Goal: Task Accomplishment & Management: Manage account settings

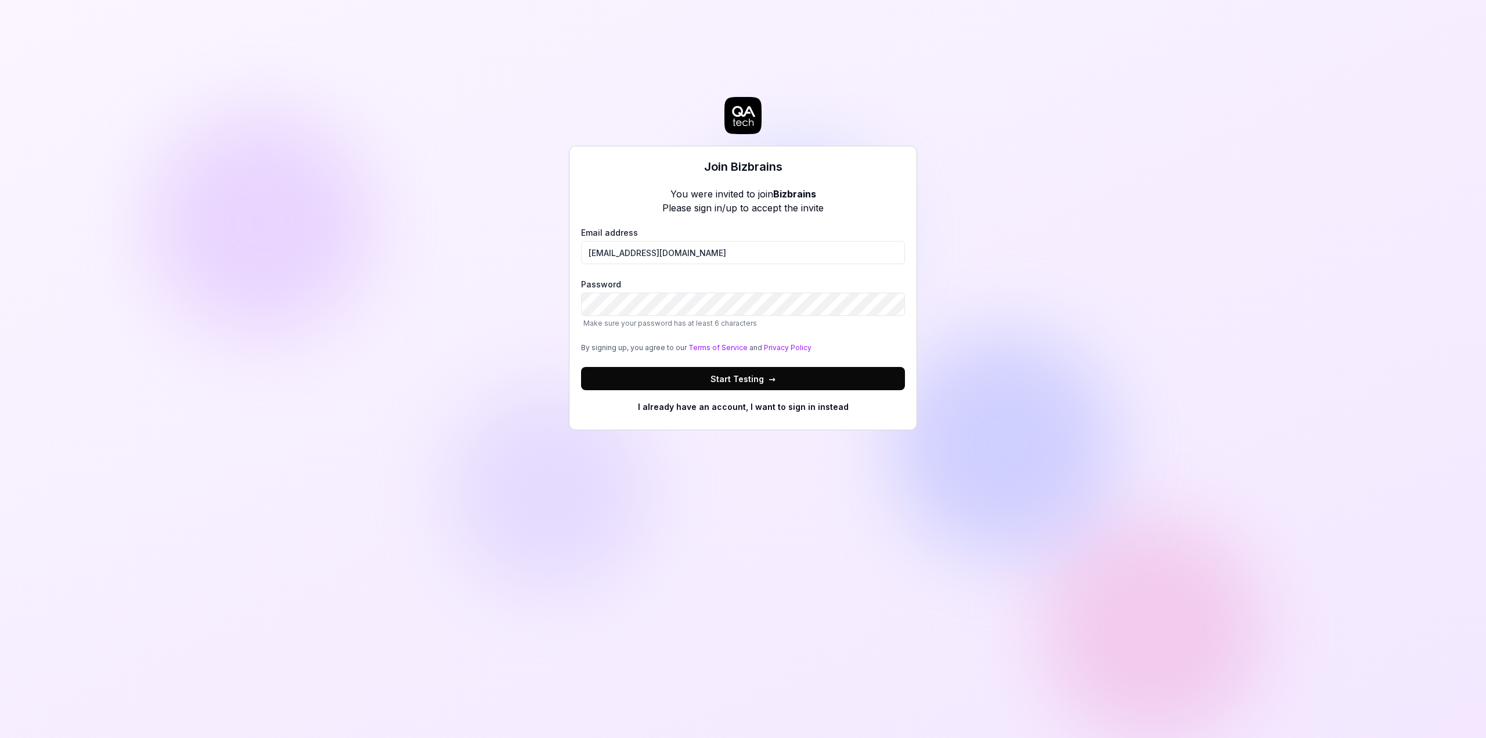
click at [735, 378] on span "Start Testing →" at bounding box center [742, 379] width 65 height 12
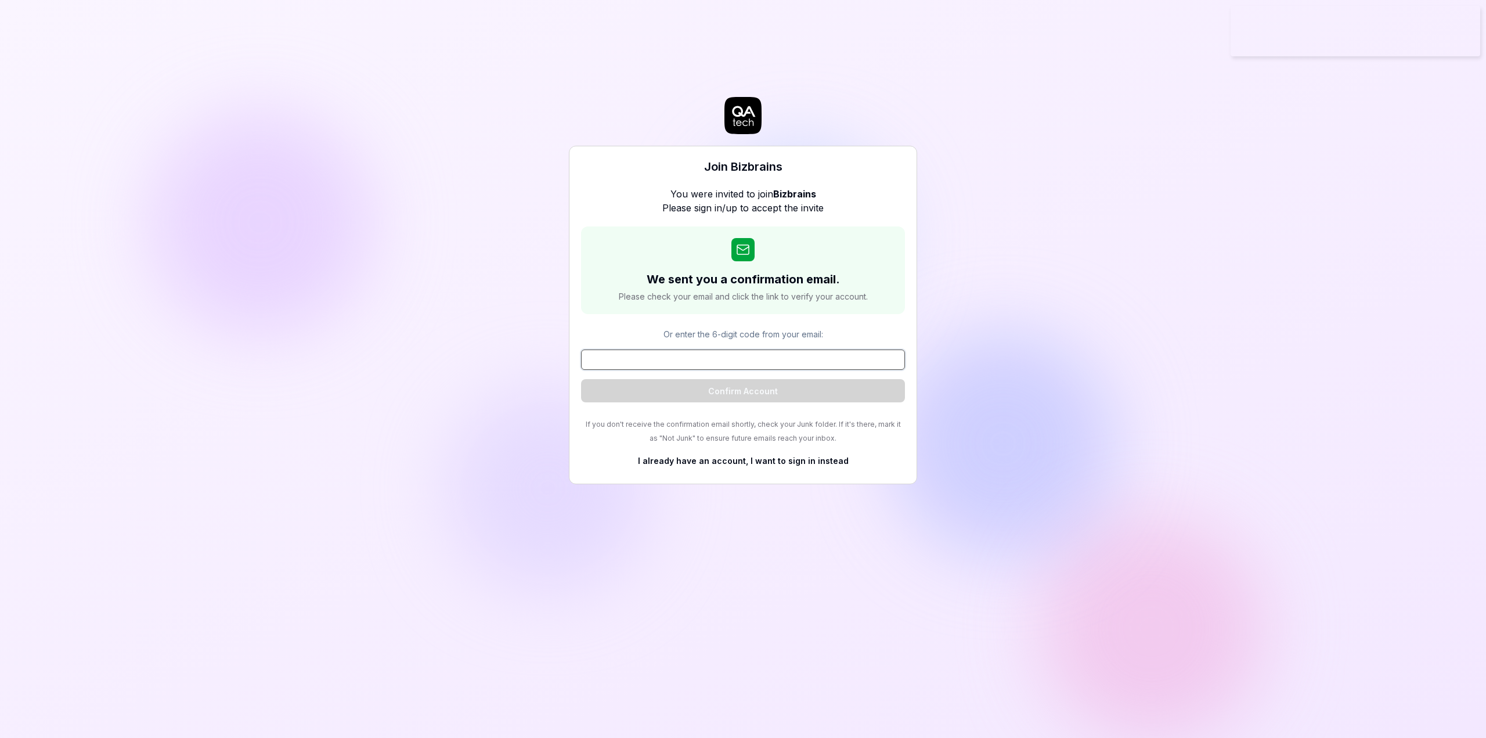
click at [720, 354] on input at bounding box center [743, 359] width 324 height 20
paste input "492265"
type input "492265"
click at [731, 392] on button "Confirm Account" at bounding box center [743, 390] width 324 height 23
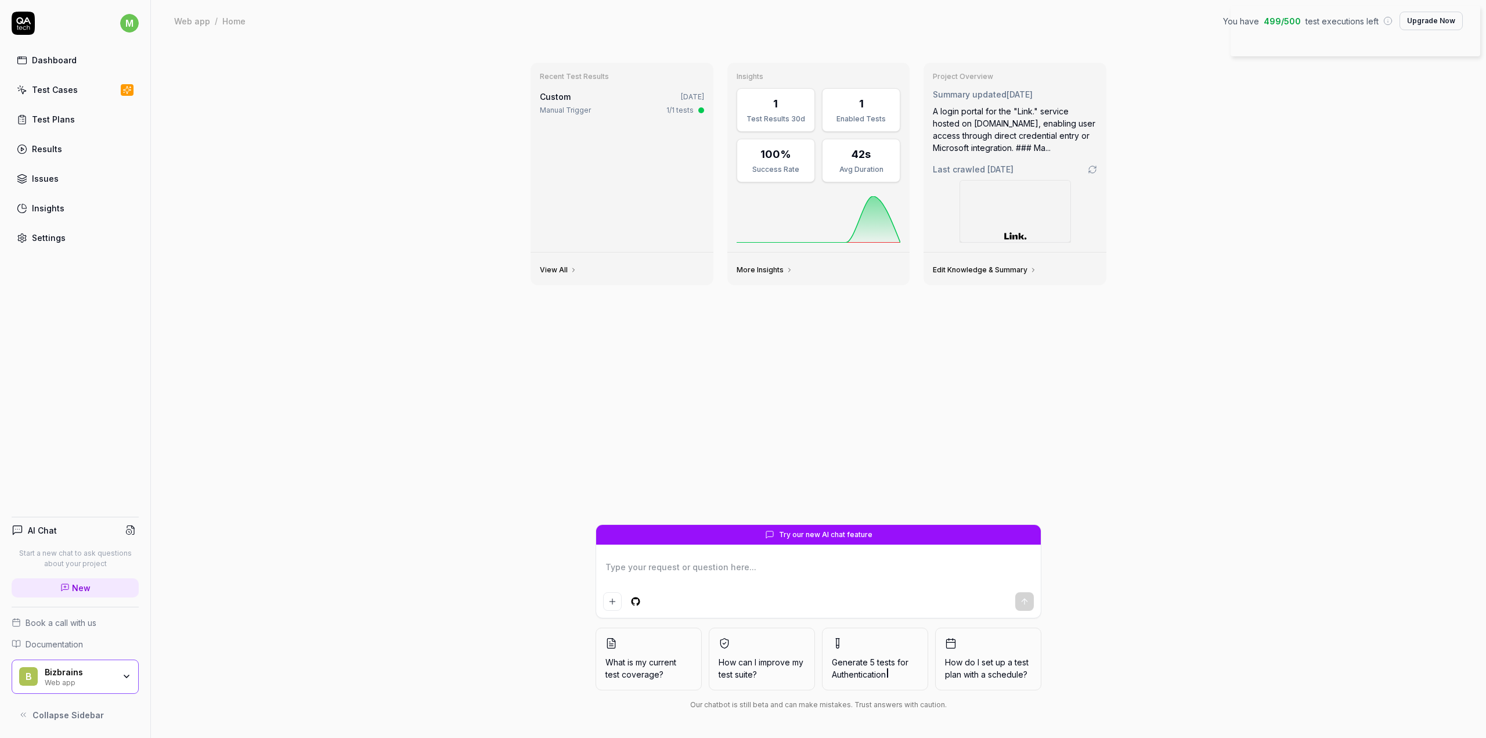
click at [54, 63] on div "Dashboard" at bounding box center [54, 60] width 45 height 12
click at [73, 94] on div "Test Cases" at bounding box center [55, 90] width 46 height 12
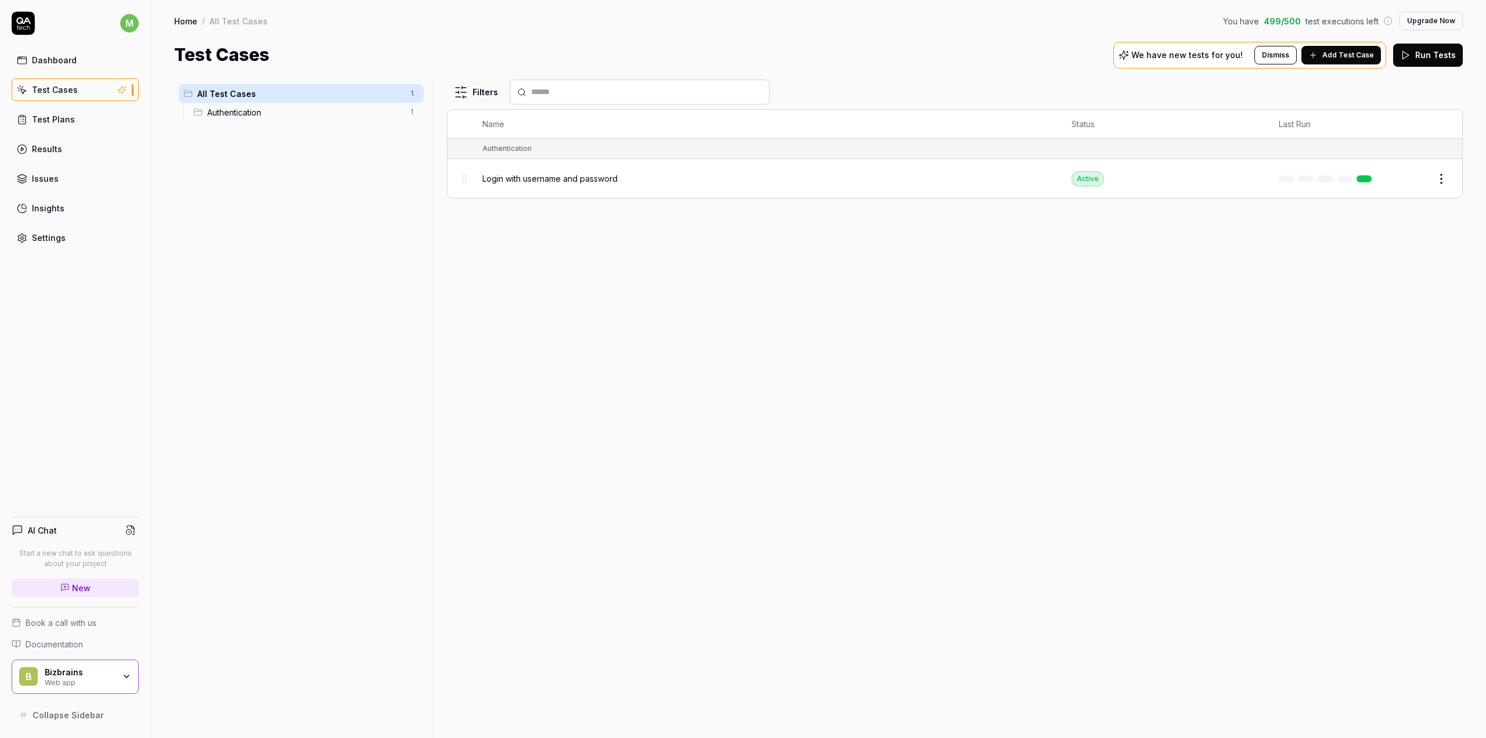
click at [283, 112] on span "Authentication" at bounding box center [305, 112] width 196 height 12
click at [559, 182] on span "Login with username and password" at bounding box center [549, 178] width 135 height 12
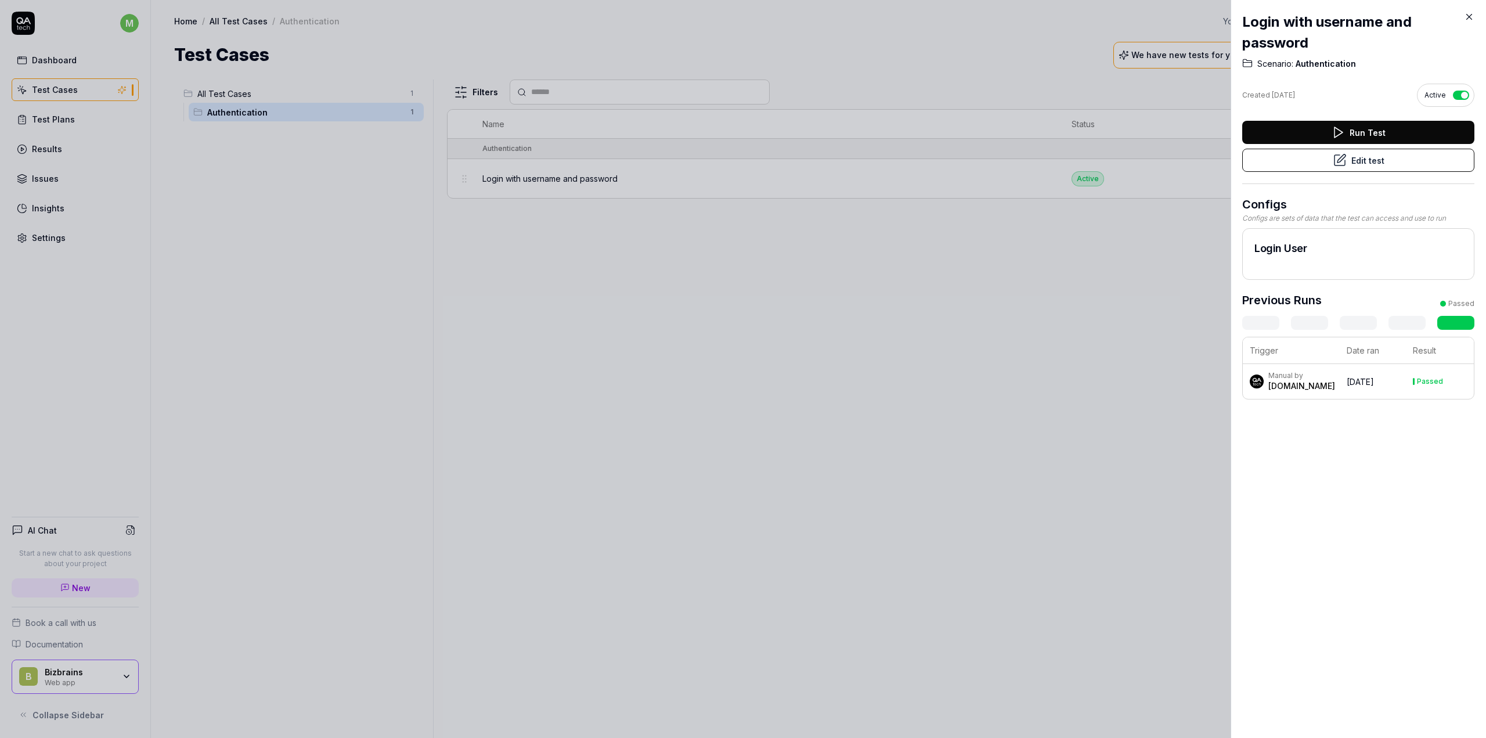
click at [681, 347] on div at bounding box center [743, 369] width 1486 height 738
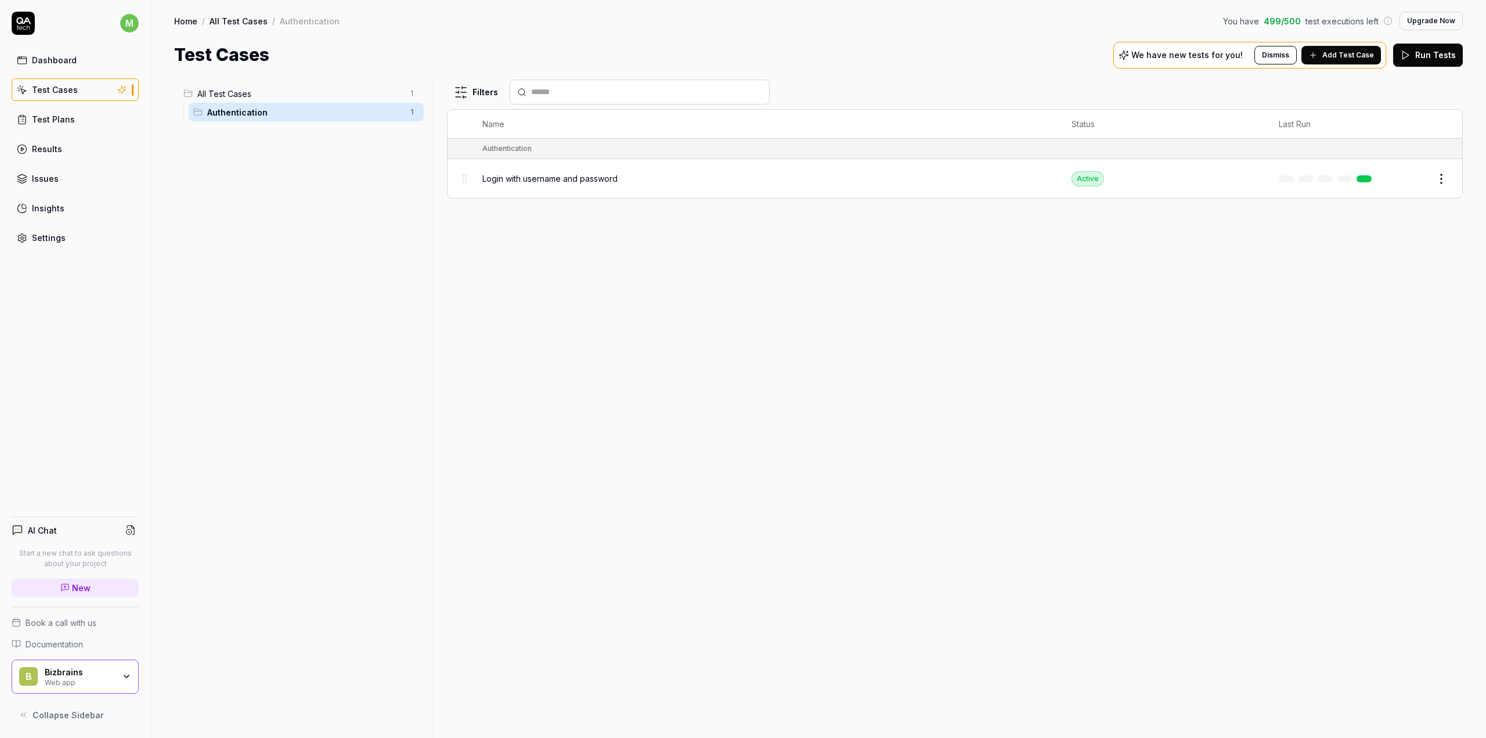
click at [59, 117] on div "Test Plans" at bounding box center [53, 119] width 43 height 12
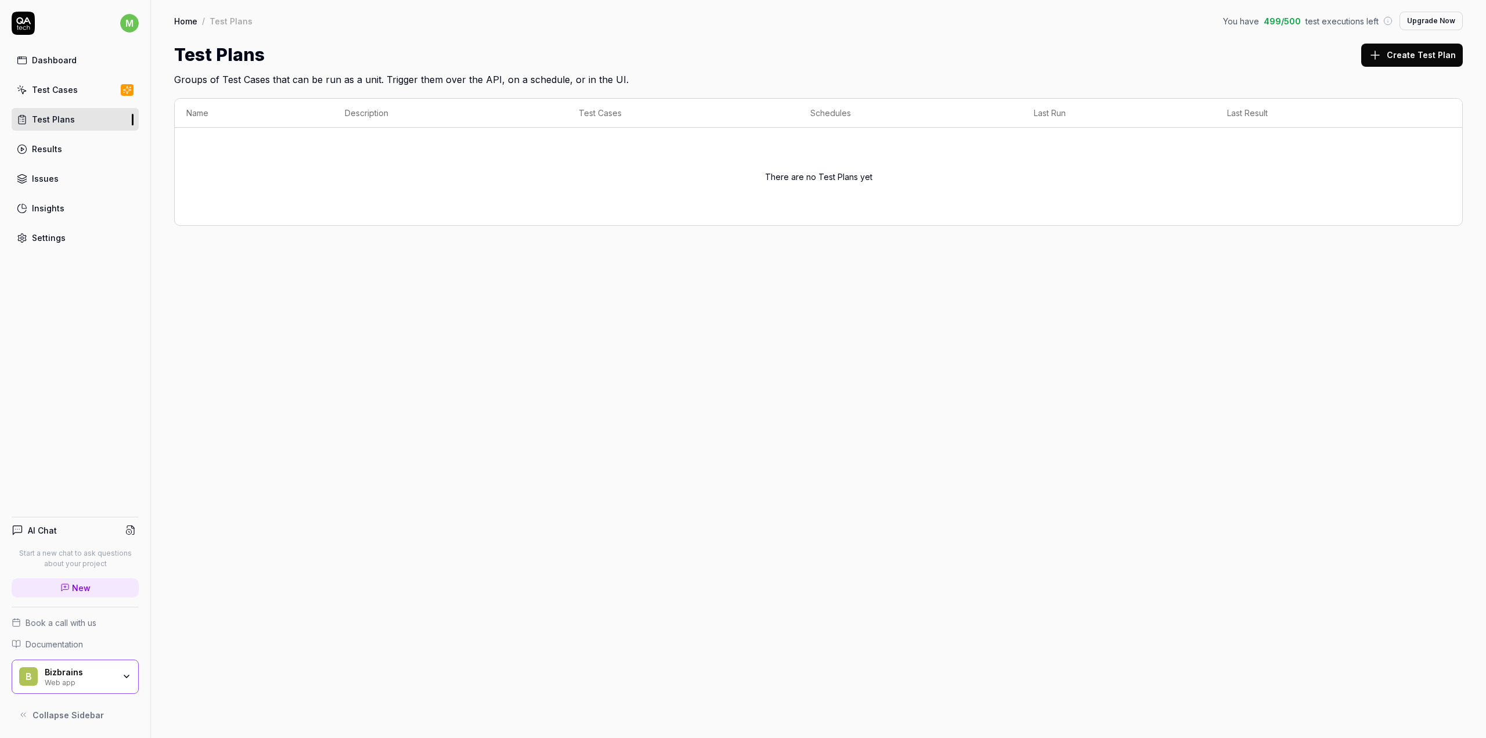
click at [46, 234] on div "Settings" at bounding box center [49, 238] width 34 height 12
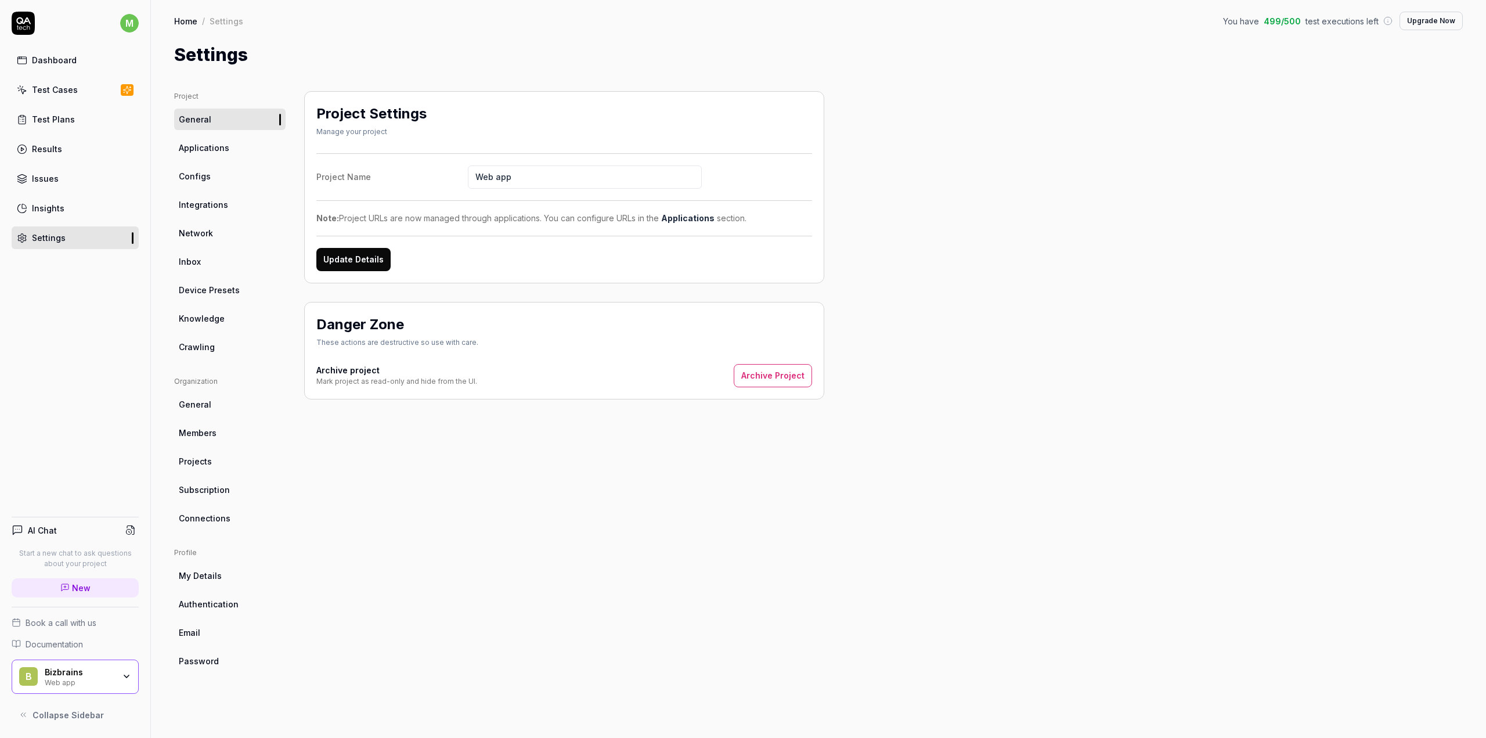
click at [193, 465] on span "Projects" at bounding box center [195, 461] width 33 height 12
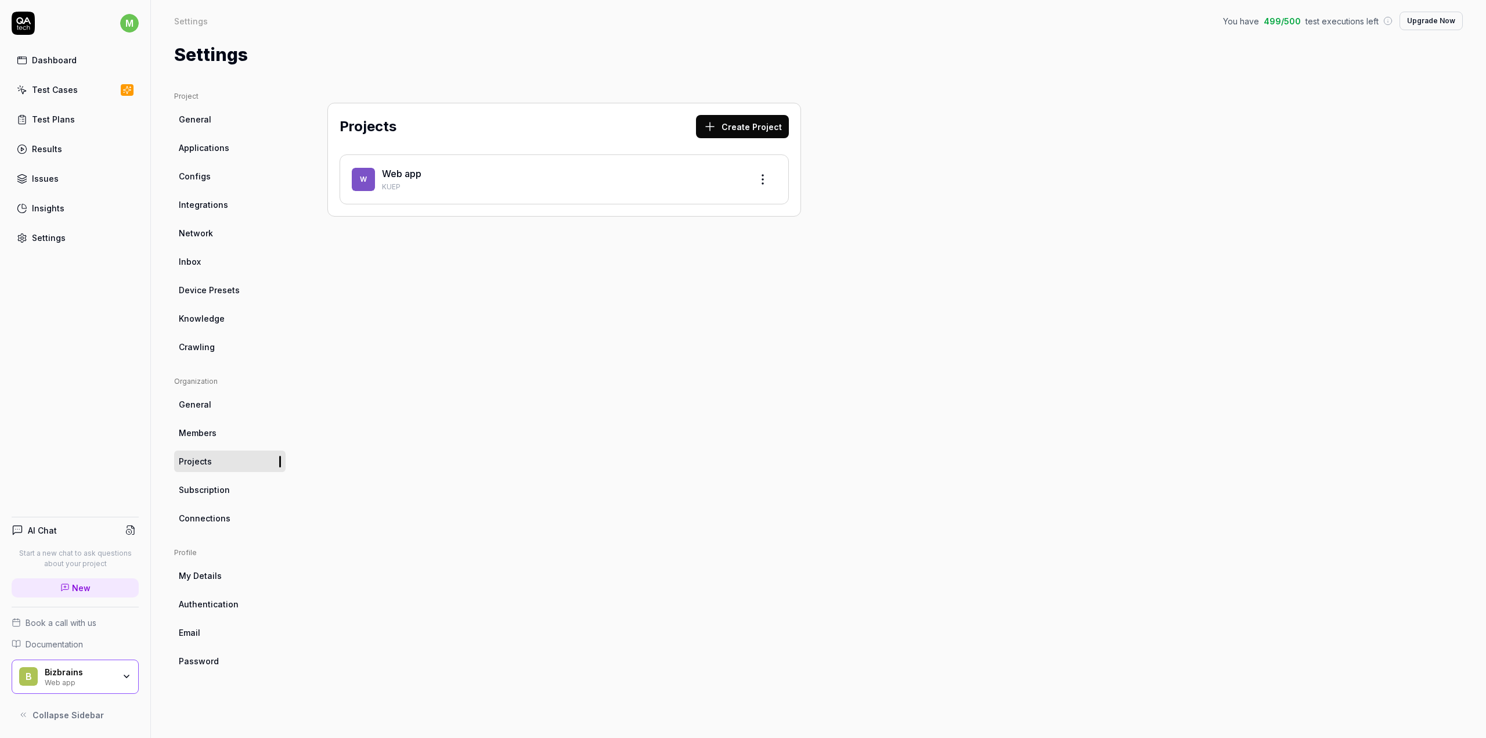
click at [207, 338] on link "Crawling" at bounding box center [229, 346] width 111 height 21
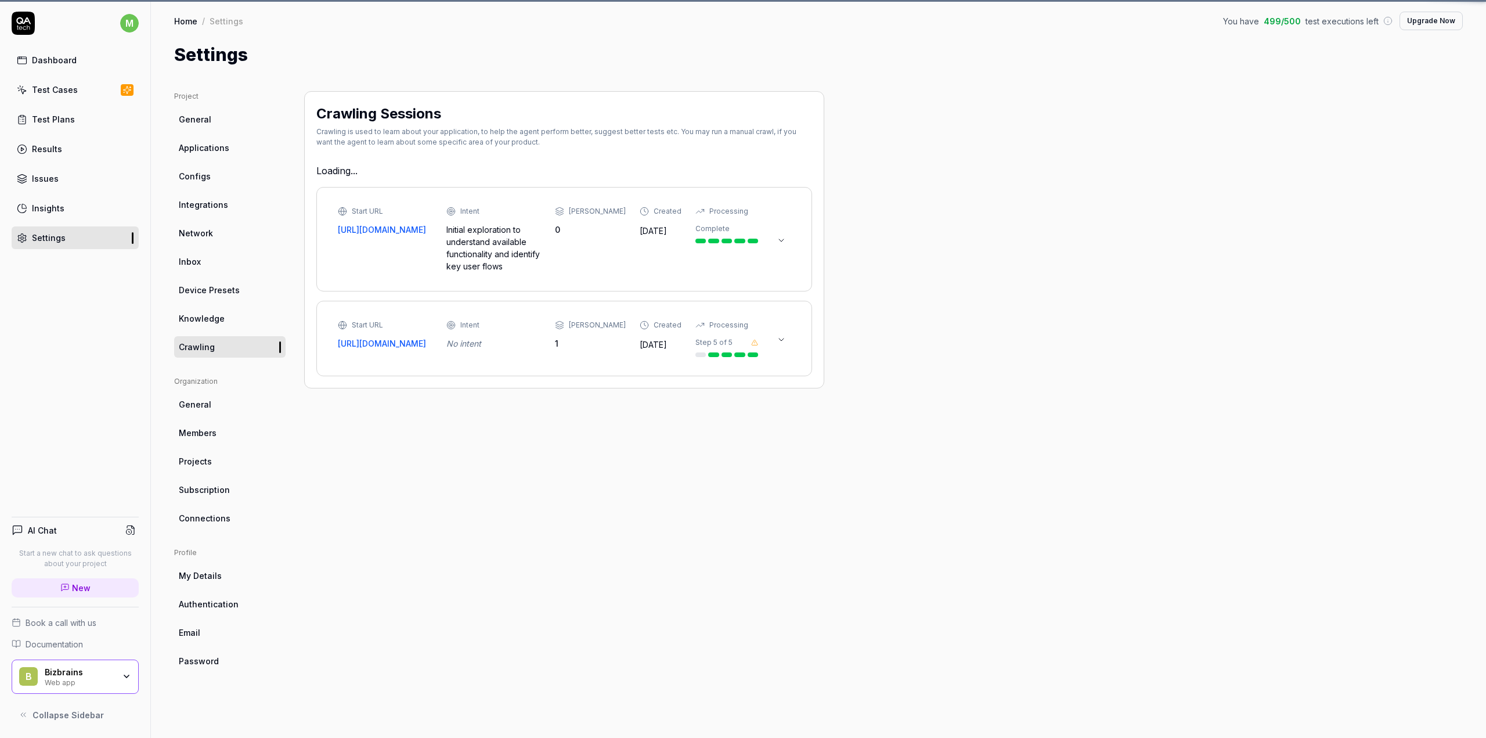
type textarea "*"
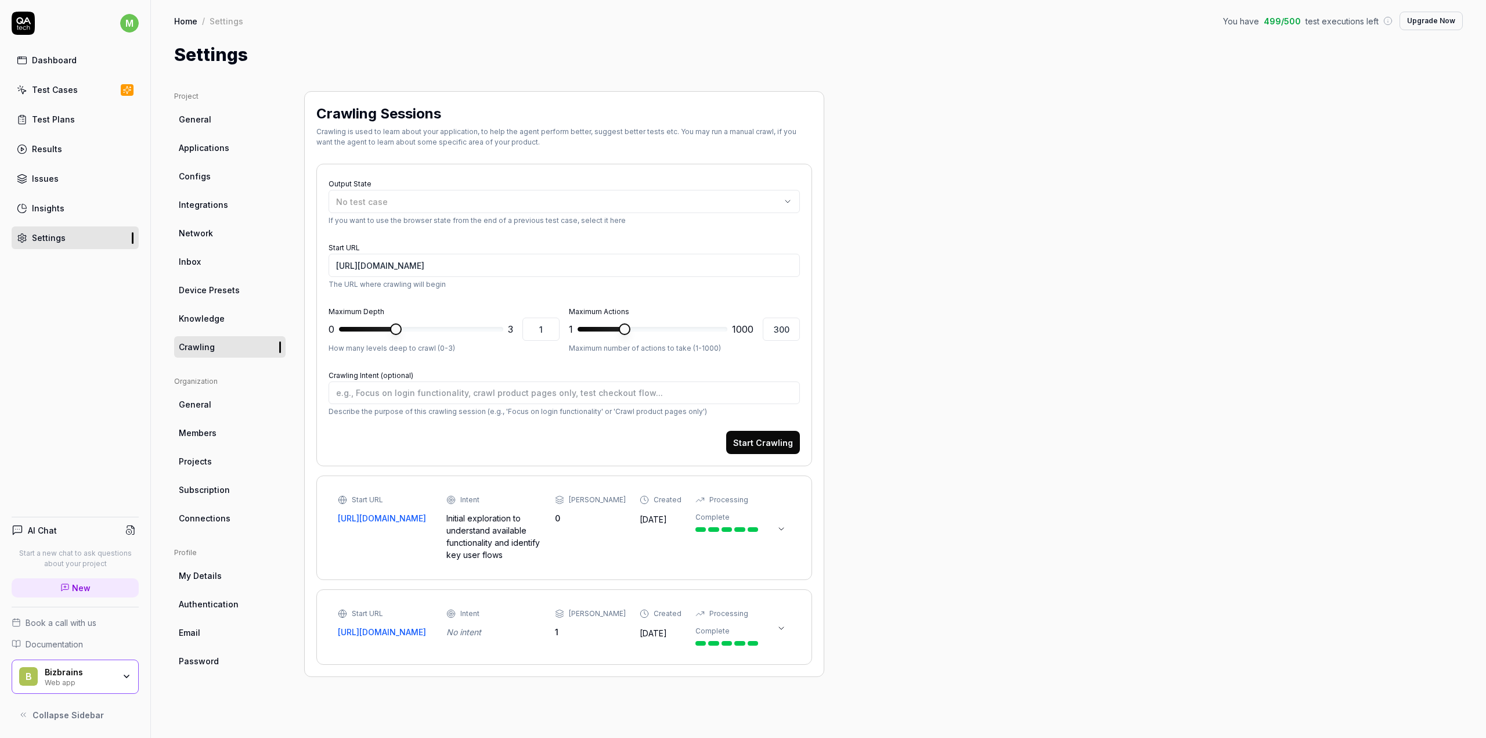
click at [205, 463] on span "Projects" at bounding box center [195, 461] width 33 height 12
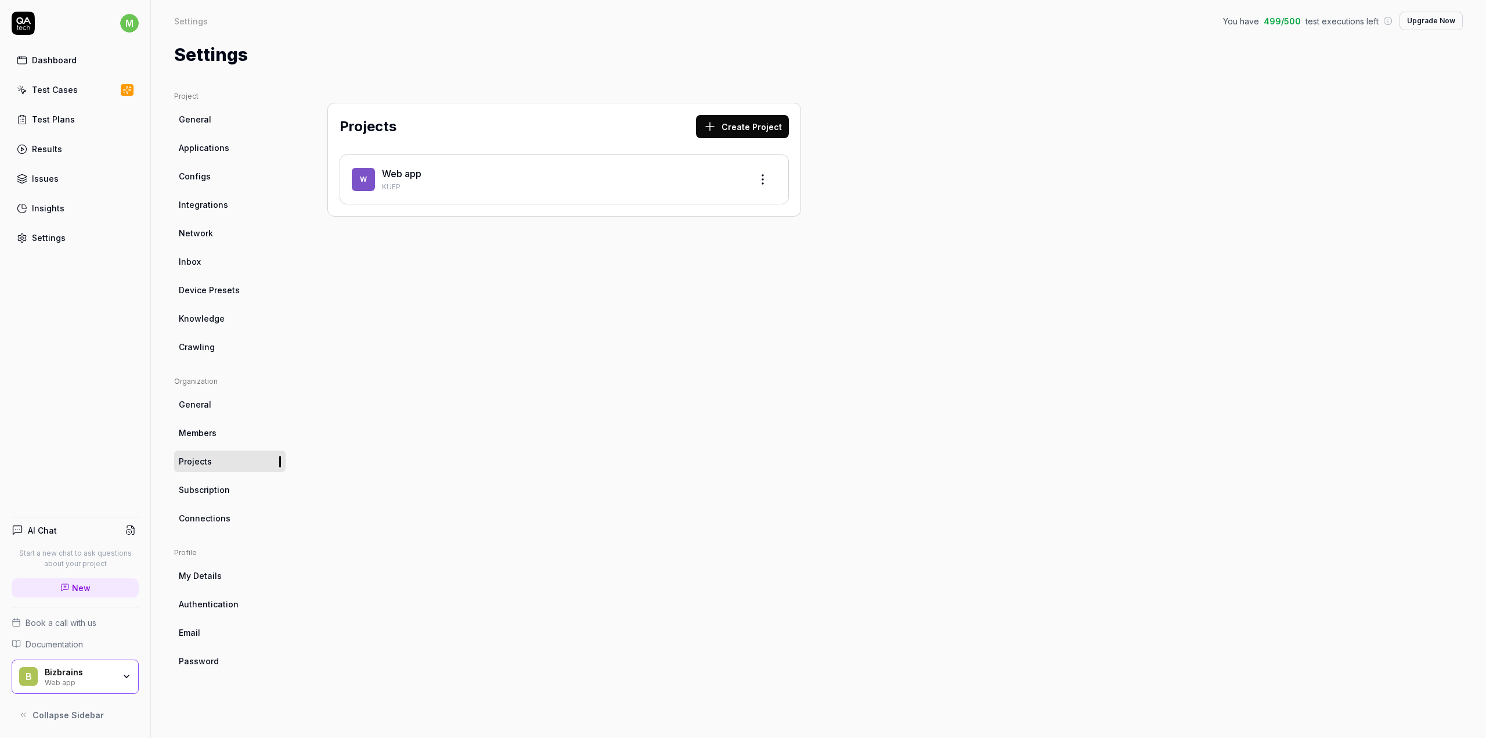
click at [218, 518] on span "Connections" at bounding box center [205, 518] width 52 height 12
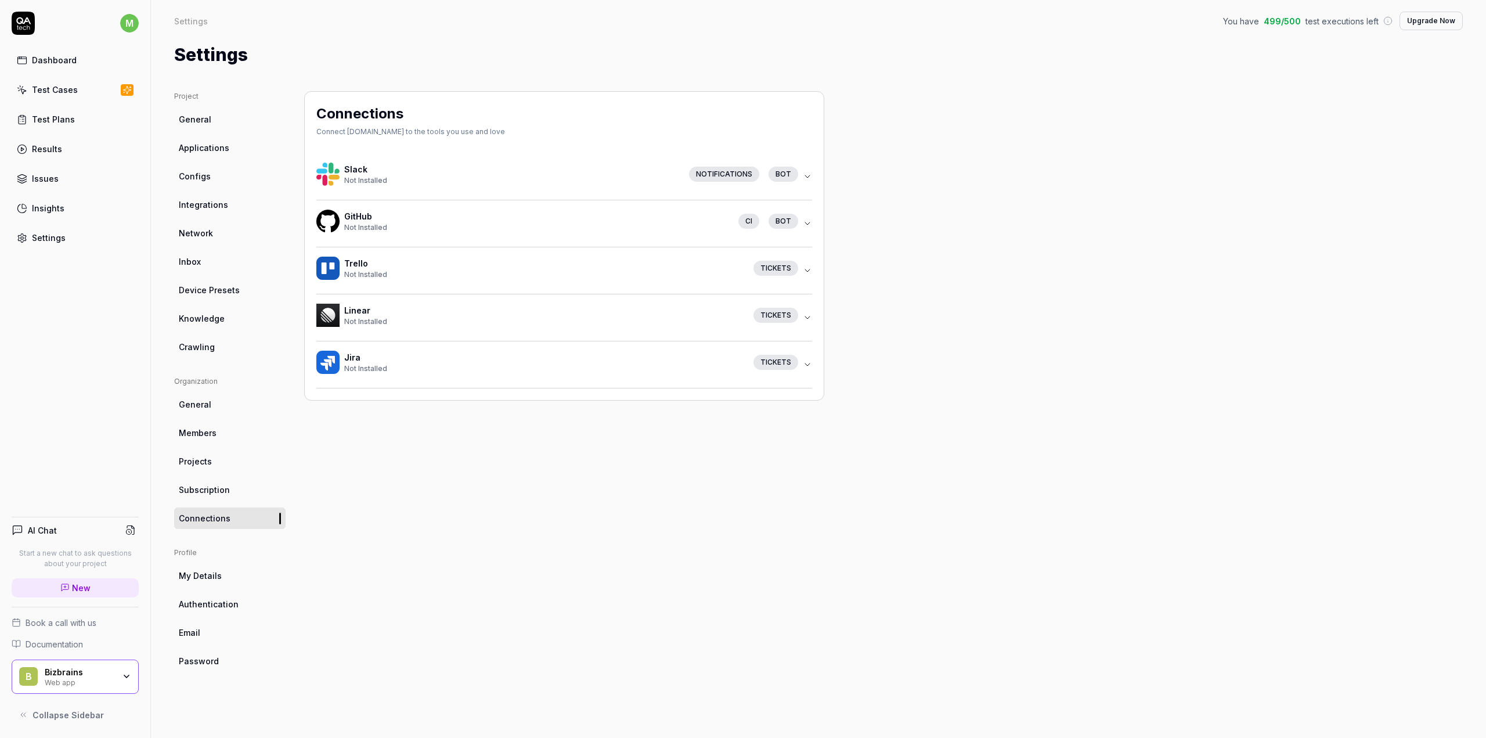
click at [209, 113] on link "General" at bounding box center [229, 119] width 111 height 21
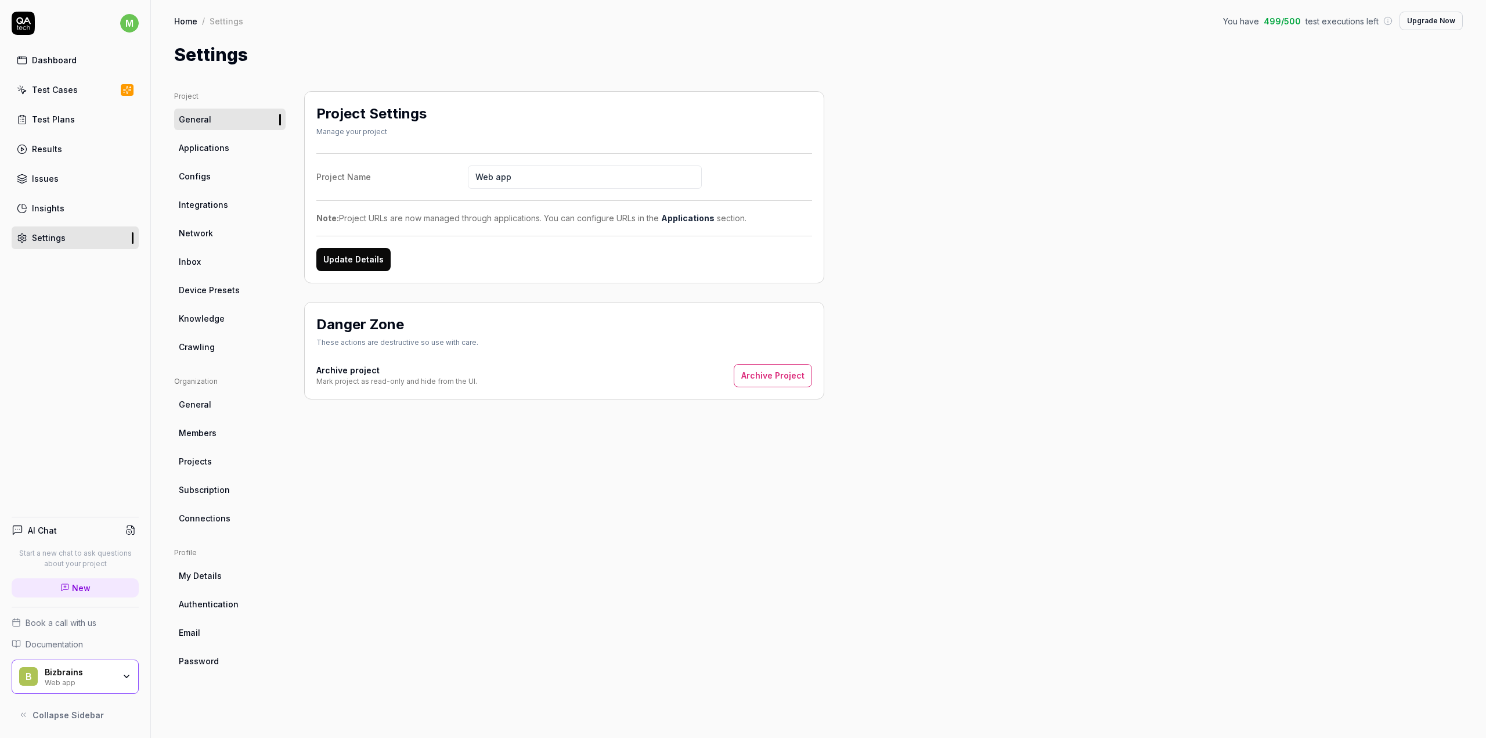
click at [204, 180] on span "Configs" at bounding box center [195, 176] width 32 height 12
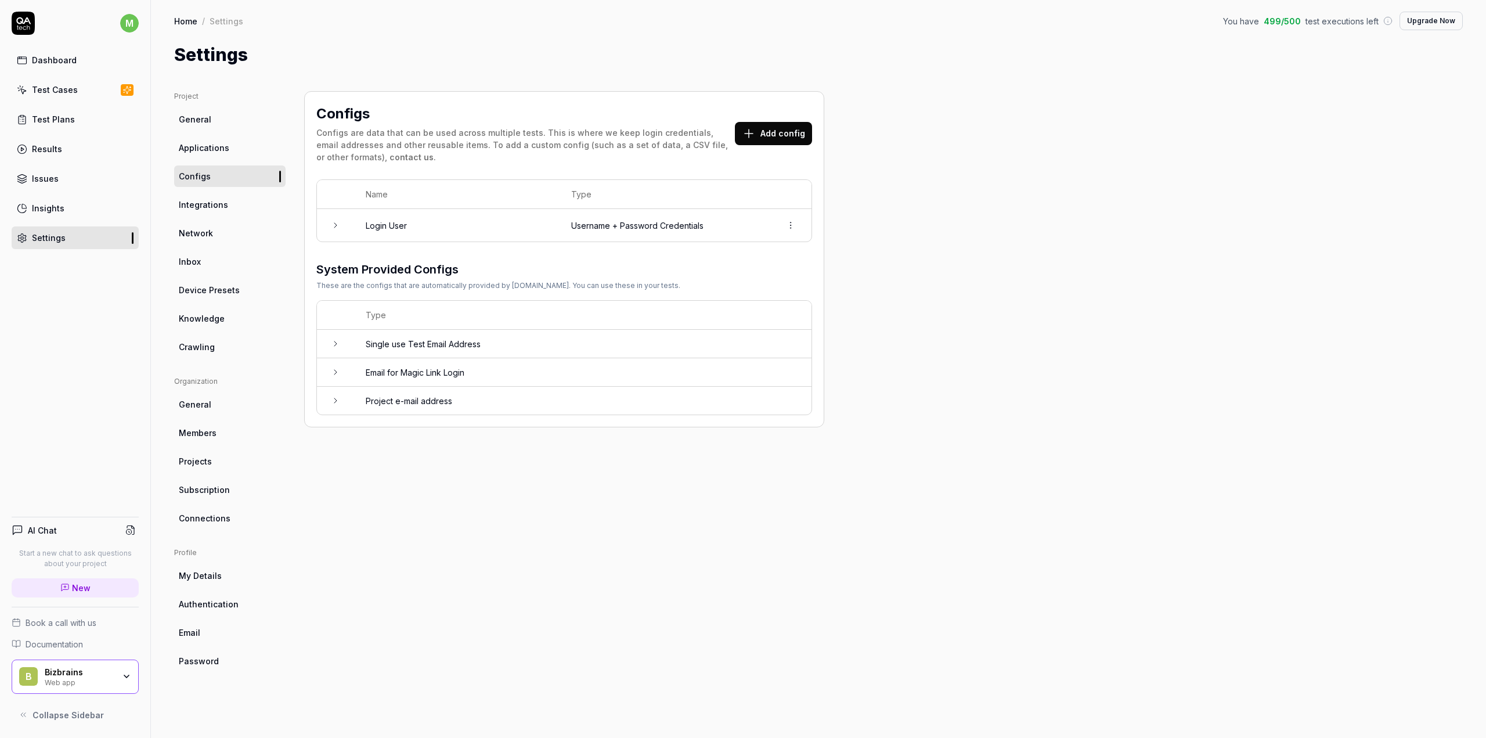
click at [210, 151] on span "Applications" at bounding box center [204, 148] width 50 height 12
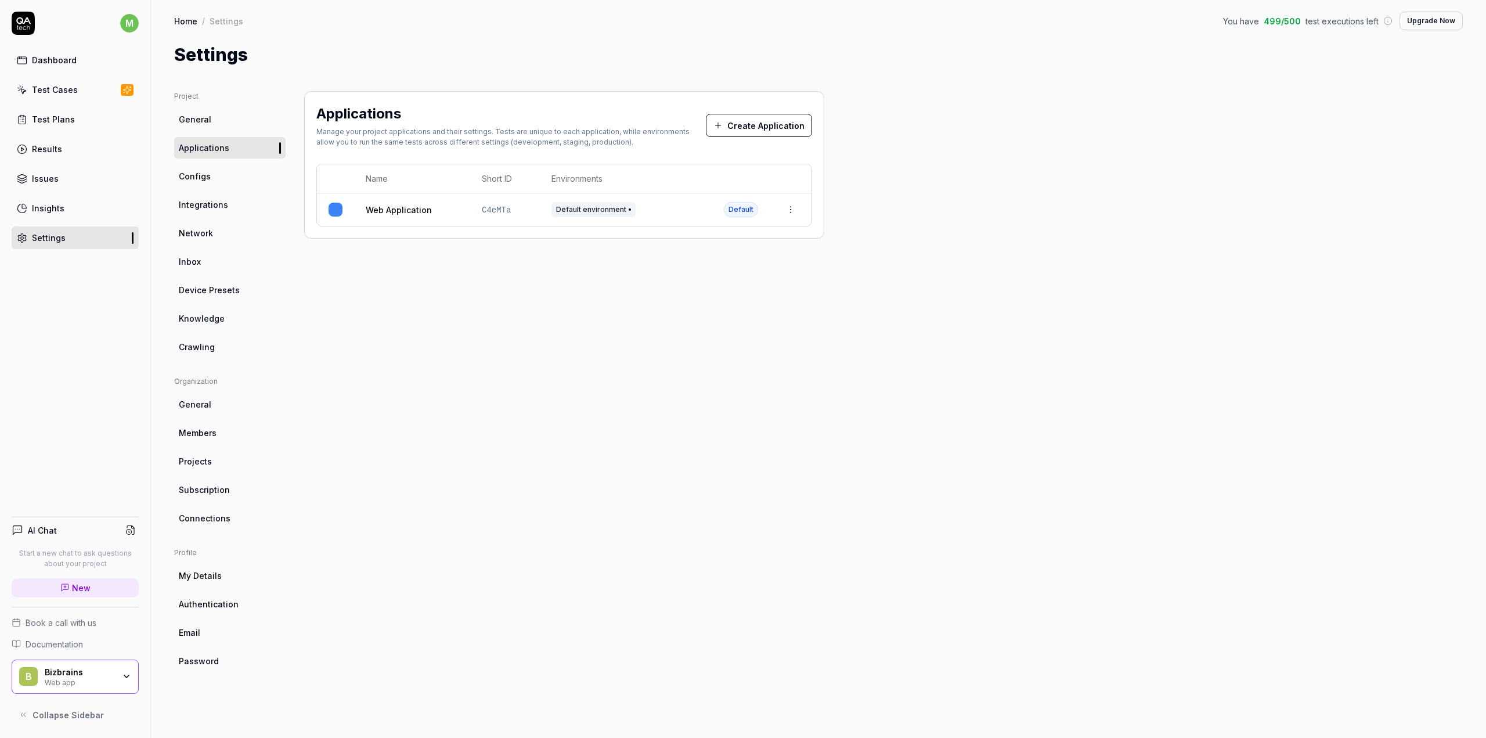
click at [406, 210] on link "Web Application" at bounding box center [399, 210] width 66 height 12
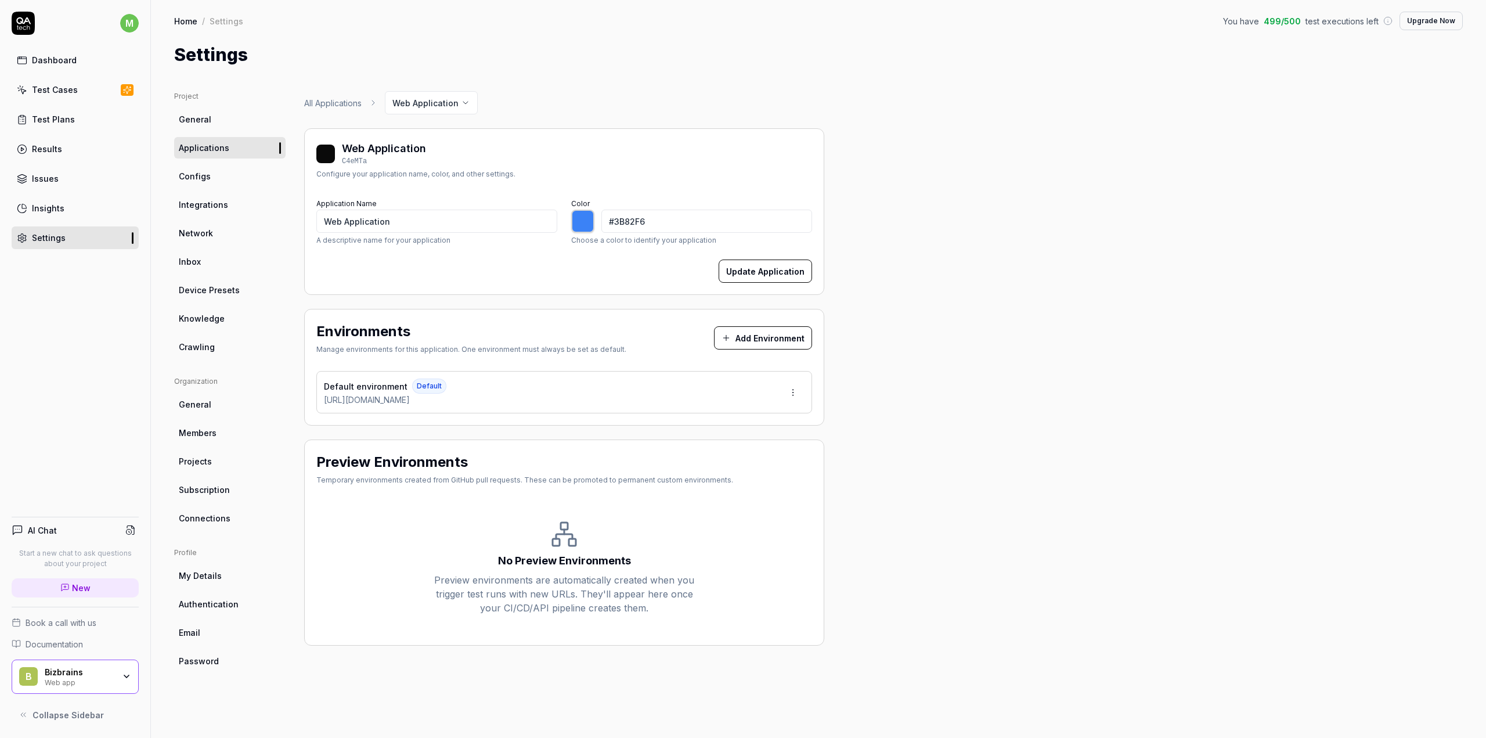
click at [191, 176] on span "Configs" at bounding box center [195, 176] width 32 height 12
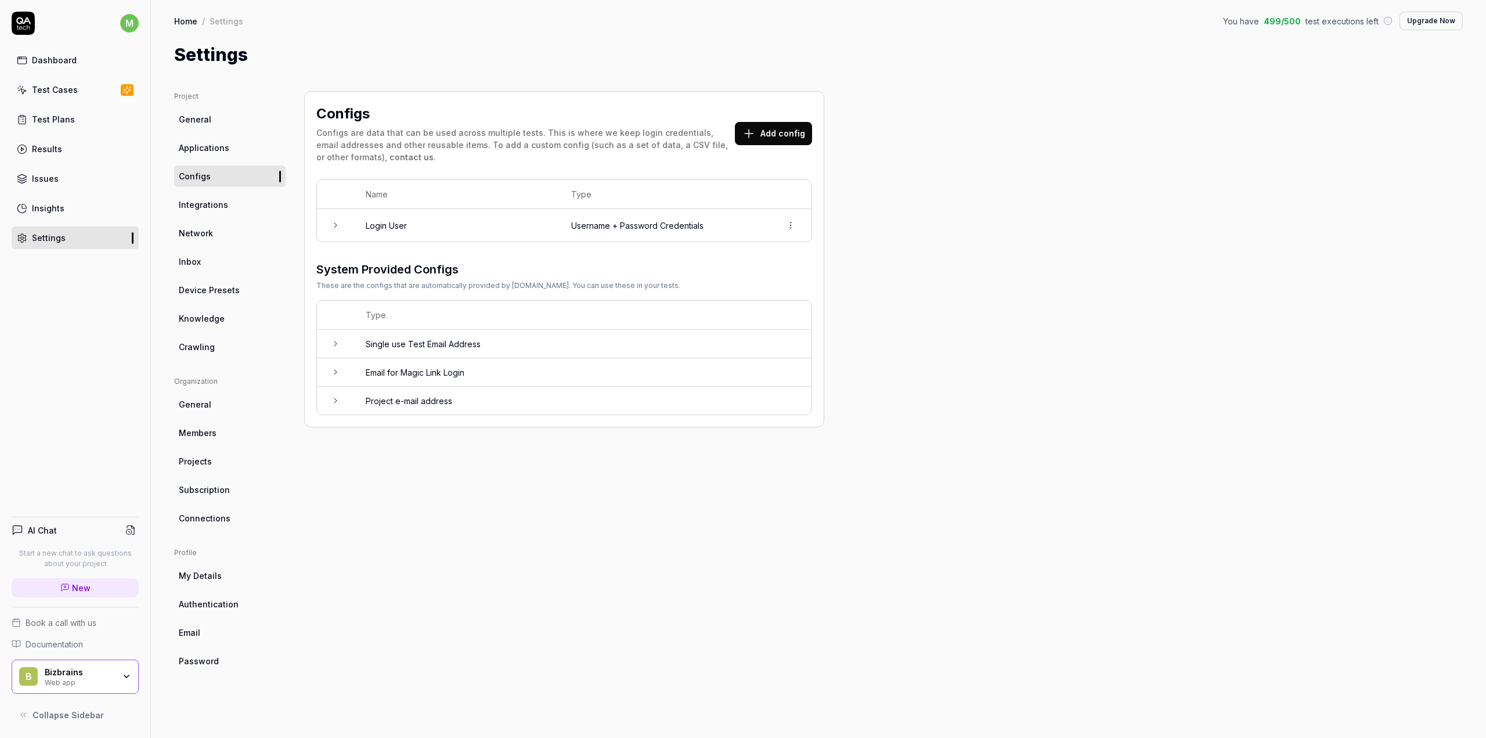
click at [338, 228] on icon at bounding box center [335, 225] width 9 height 9
